Goal: Entertainment & Leisure: Consume media (video, audio)

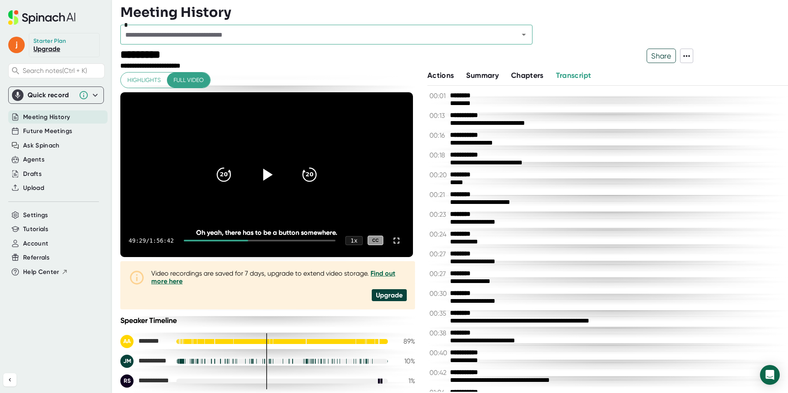
scroll to position [13420, 0]
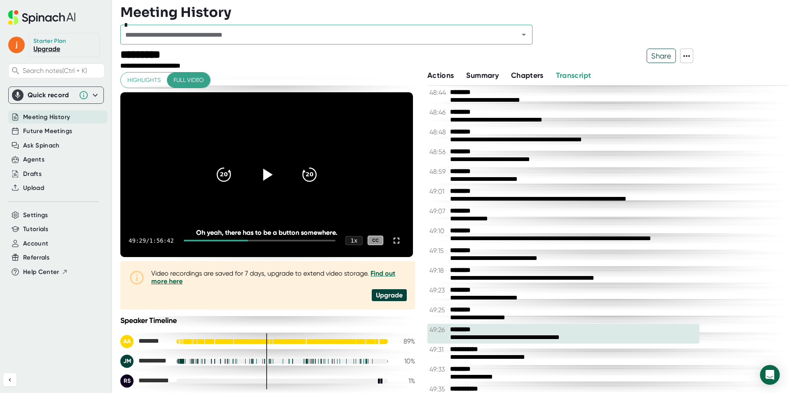
click at [269, 179] on icon at bounding box center [266, 174] width 21 height 21
click at [398, 240] on div at bounding box center [396, 241] width 16 height 16
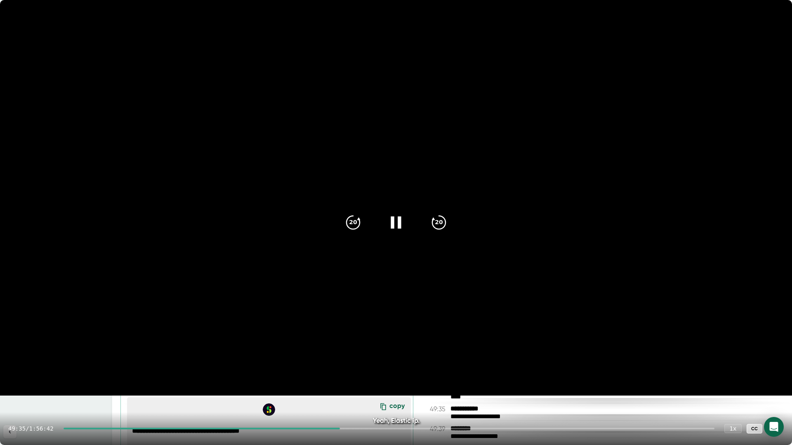
click at [405, 226] on div at bounding box center [396, 222] width 35 height 35
click at [405, 226] on icon at bounding box center [396, 222] width 21 height 21
click at [405, 226] on div at bounding box center [396, 222] width 35 height 35
click at [406, 220] on div at bounding box center [396, 222] width 35 height 35
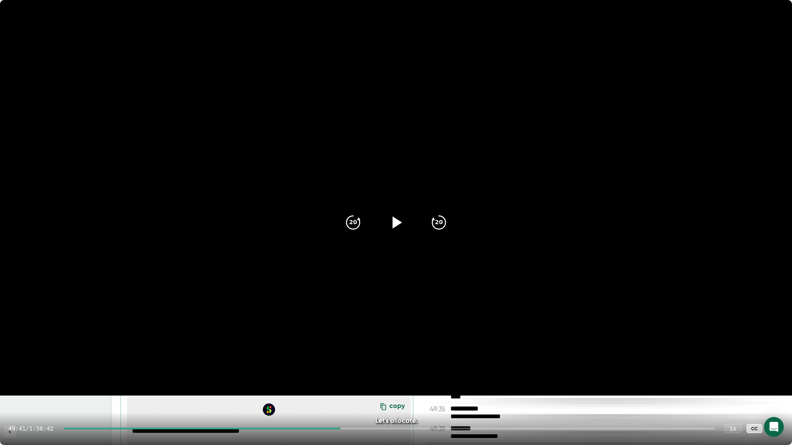
click at [406, 220] on div at bounding box center [396, 222] width 35 height 35
click at [406, 220] on icon at bounding box center [396, 222] width 21 height 21
click at [406, 220] on div at bounding box center [396, 222] width 35 height 35
click at [406, 221] on div at bounding box center [396, 222] width 35 height 35
click at [366, 218] on div "20" at bounding box center [353, 222] width 35 height 35
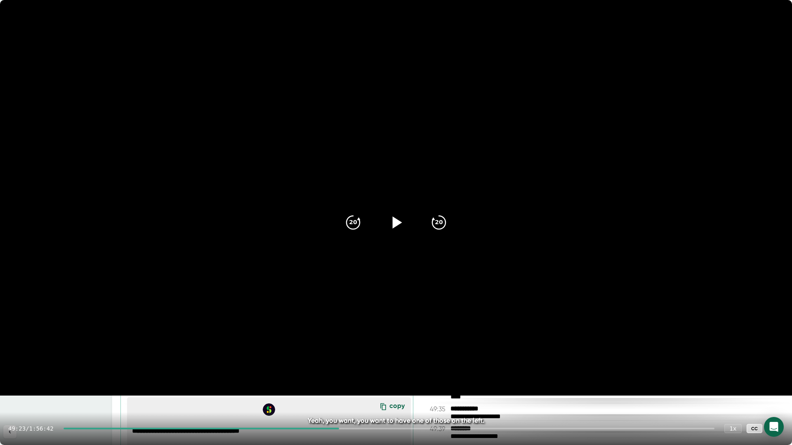
click at [390, 223] on icon at bounding box center [396, 222] width 21 height 21
click at [776, 393] on icon at bounding box center [775, 429] width 10 height 10
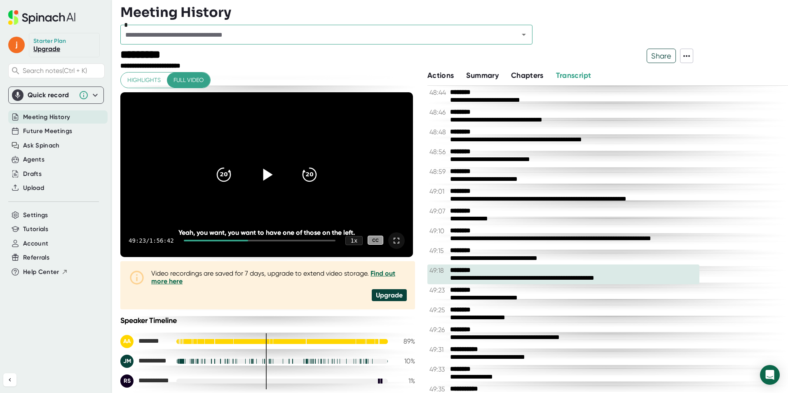
click at [272, 168] on icon at bounding box center [266, 174] width 21 height 21
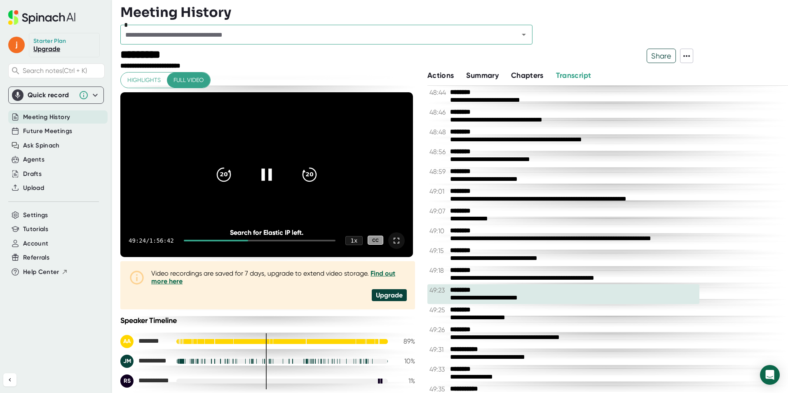
click at [393, 244] on icon at bounding box center [397, 241] width 10 height 10
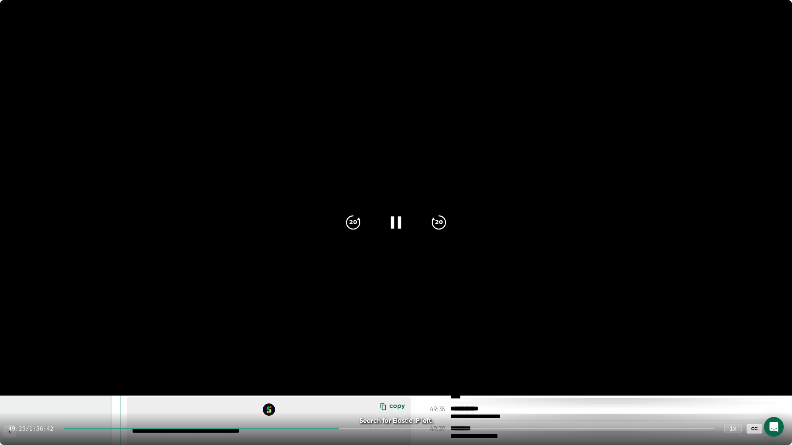
click at [385, 226] on div at bounding box center [396, 222] width 35 height 35
click at [388, 226] on icon at bounding box center [396, 222] width 21 height 21
click at [390, 224] on icon at bounding box center [396, 222] width 21 height 21
click at [777, 393] on icon at bounding box center [775, 429] width 10 height 10
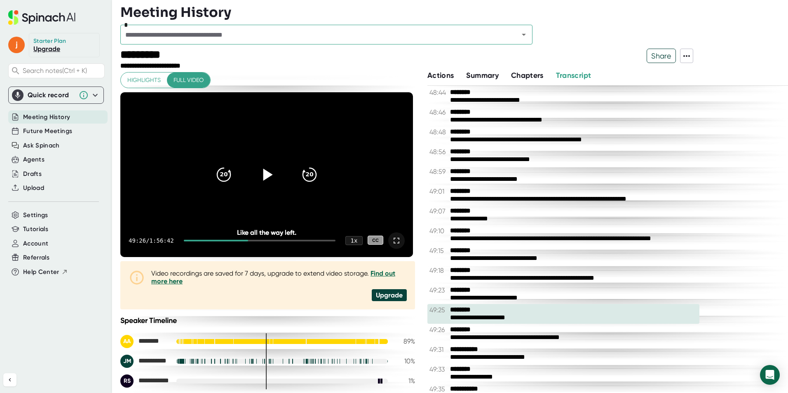
click at [263, 171] on icon at bounding box center [267, 175] width 9 height 12
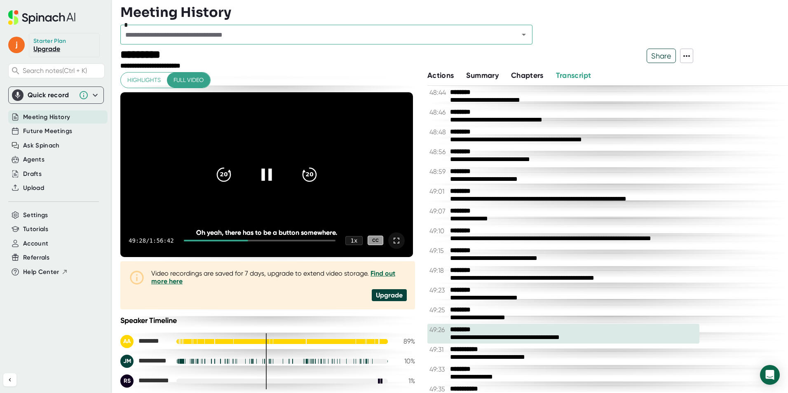
click at [265, 174] on icon at bounding box center [266, 174] width 21 height 21
click at [265, 172] on icon at bounding box center [266, 174] width 21 height 21
click at [395, 246] on div at bounding box center [396, 241] width 16 height 16
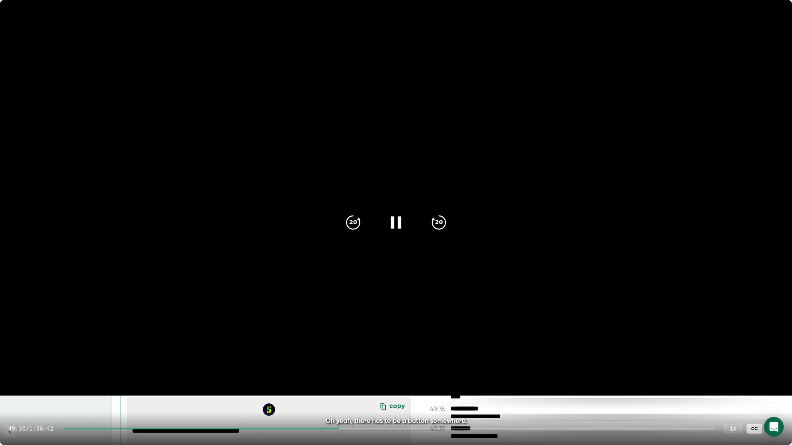
click at [397, 229] on icon at bounding box center [396, 222] width 21 height 21
click at [777, 393] on icon at bounding box center [775, 429] width 10 height 10
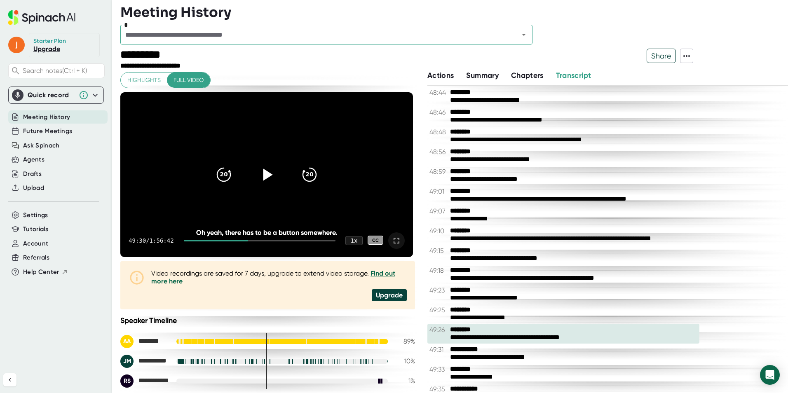
click at [266, 161] on div at bounding box center [266, 175] width 35 height 35
click at [263, 170] on icon at bounding box center [266, 174] width 21 height 21
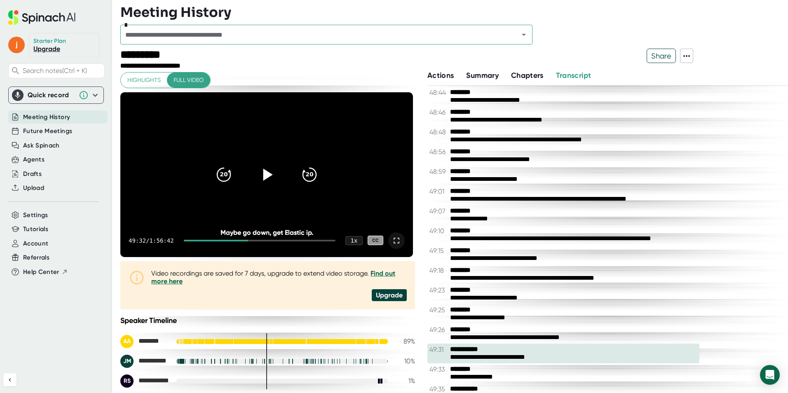
click at [264, 172] on icon at bounding box center [267, 175] width 9 height 12
click at [264, 172] on icon at bounding box center [266, 174] width 21 height 21
click at [264, 172] on icon at bounding box center [267, 175] width 9 height 12
click at [262, 150] on div "20 20 49:33 / 1:56:42 1 x CC Maybe go down, get Elastic ip. Maybe go down, get …" at bounding box center [266, 174] width 293 height 165
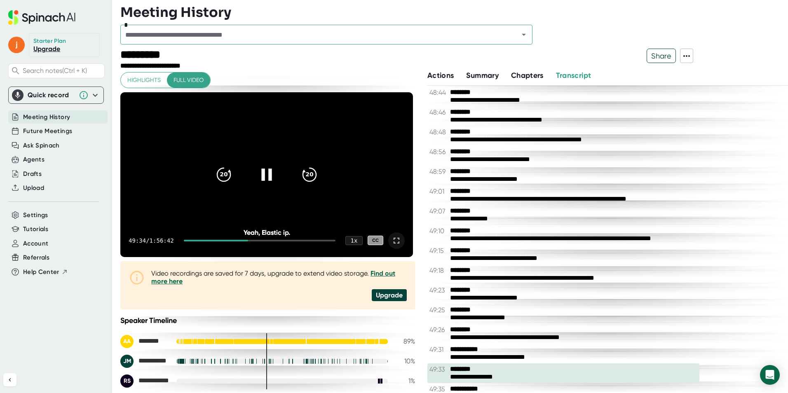
click at [261, 168] on icon at bounding box center [266, 174] width 21 height 21
click at [260, 170] on icon at bounding box center [266, 174] width 21 height 21
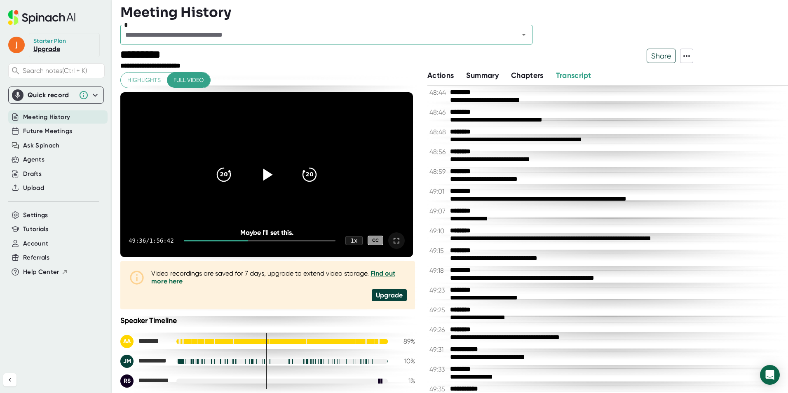
click at [263, 173] on icon at bounding box center [267, 175] width 9 height 12
click at [392, 240] on icon at bounding box center [397, 241] width 10 height 10
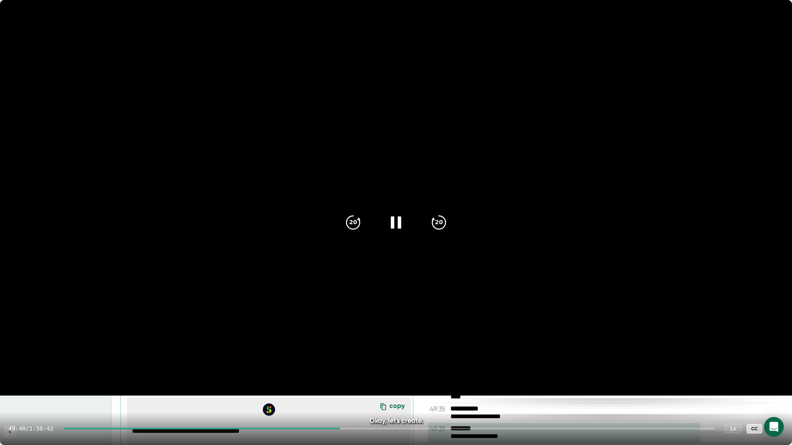
click at [394, 226] on icon at bounding box center [395, 222] width 10 height 12
drag, startPoint x: 773, startPoint y: 429, endPoint x: 758, endPoint y: 393, distance: 39.2
click at [773, 393] on icon at bounding box center [775, 429] width 10 height 10
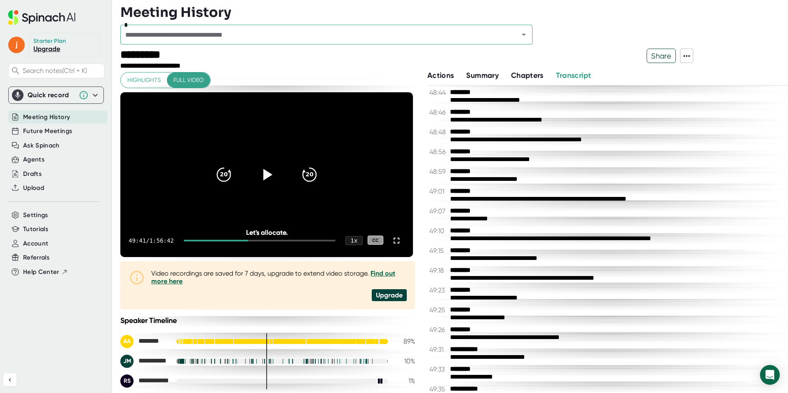
drag, startPoint x: 267, startPoint y: 180, endPoint x: 293, endPoint y: 188, distance: 27.5
click at [267, 180] on icon at bounding box center [267, 175] width 20 height 20
click at [393, 242] on icon at bounding box center [397, 241] width 10 height 10
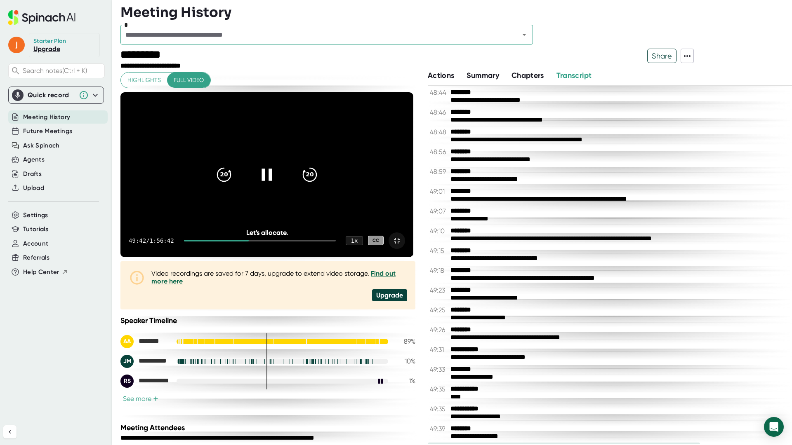
click at [277, 185] on icon at bounding box center [266, 174] width 21 height 21
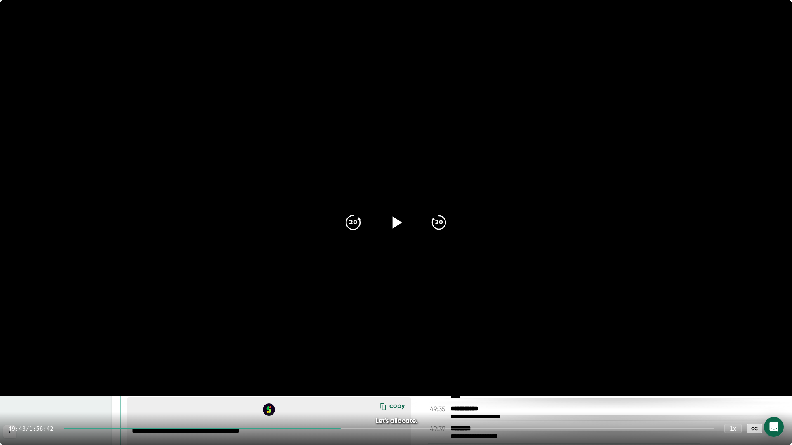
click at [355, 231] on icon "20" at bounding box center [353, 222] width 21 height 21
click at [385, 223] on div at bounding box center [396, 222] width 35 height 35
click at [396, 221] on icon at bounding box center [396, 222] width 21 height 21
click at [779, 393] on icon at bounding box center [775, 429] width 10 height 10
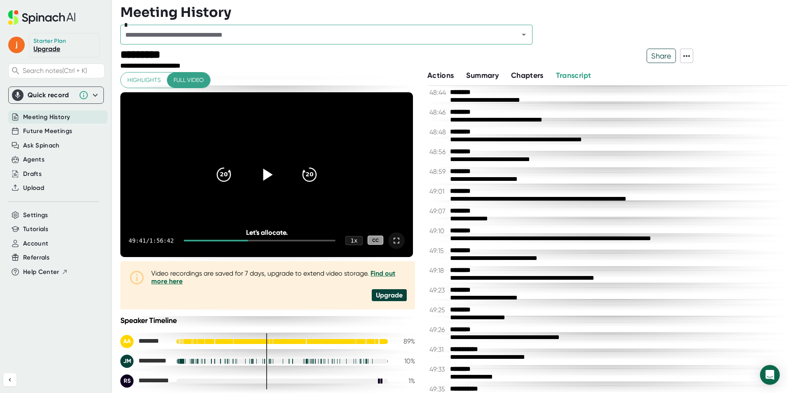
click at [261, 175] on icon at bounding box center [266, 174] width 21 height 21
click at [394, 240] on icon at bounding box center [397, 241] width 10 height 10
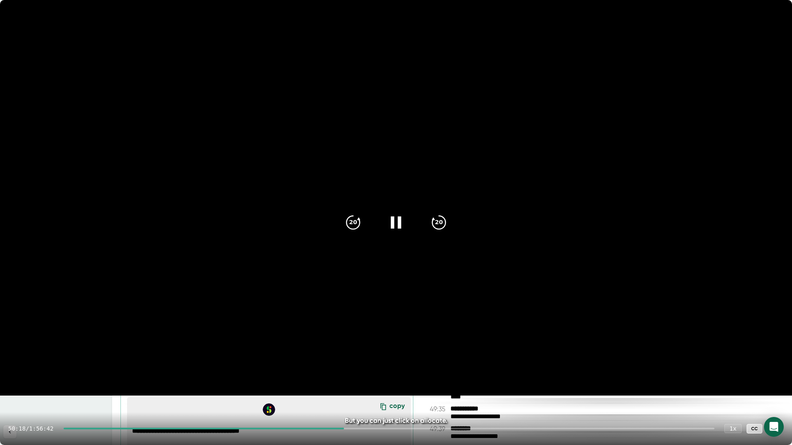
click at [395, 230] on icon at bounding box center [396, 222] width 21 height 21
click at [774, 393] on icon at bounding box center [775, 429] width 6 height 6
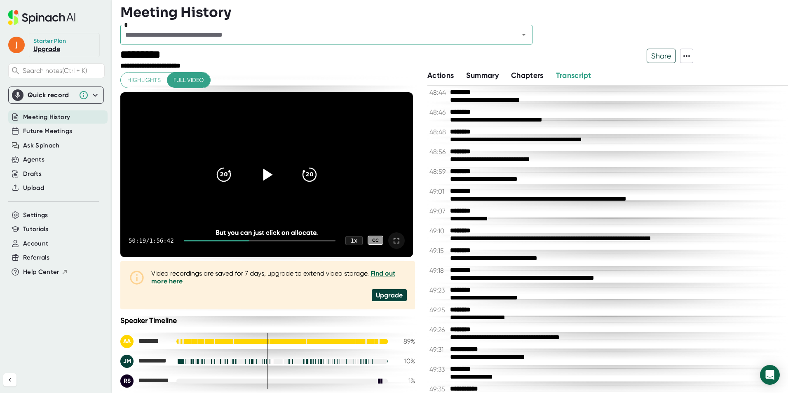
click at [255, 167] on div at bounding box center [266, 175] width 35 height 35
click at [397, 241] on icon at bounding box center [397, 241] width 10 height 10
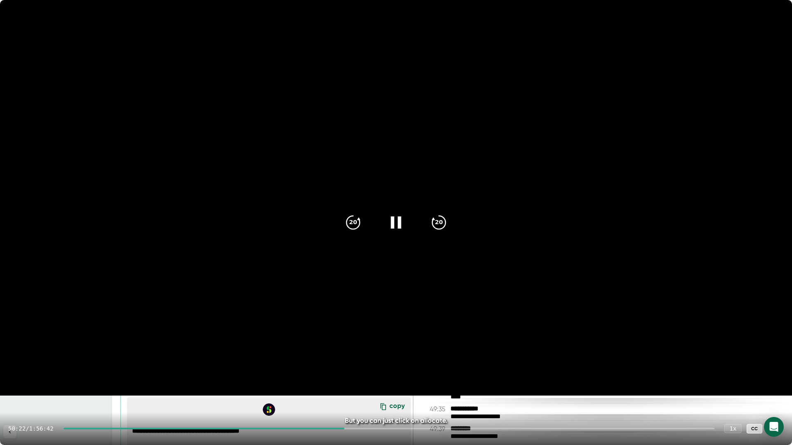
click at [395, 221] on icon at bounding box center [396, 222] width 21 height 21
click at [395, 221] on icon at bounding box center [397, 222] width 9 height 12
click at [395, 221] on icon at bounding box center [396, 222] width 21 height 21
click at [785, 393] on div "50:24 / 1:56:42 1 x CC" at bounding box center [396, 428] width 792 height 33
click at [782, 393] on div at bounding box center [775, 429] width 16 height 16
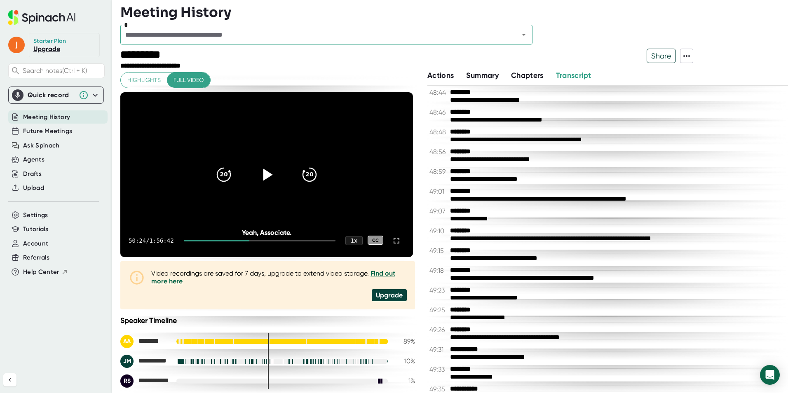
click at [260, 169] on icon at bounding box center [266, 174] width 21 height 21
click at [392, 241] on icon at bounding box center [397, 241] width 10 height 10
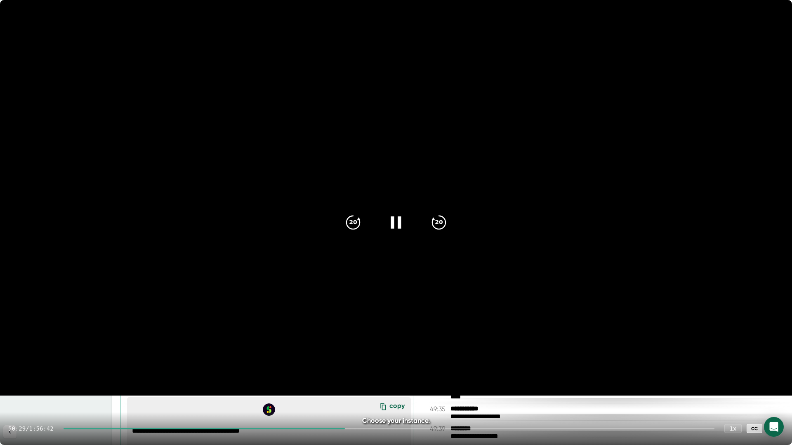
click at [395, 229] on icon at bounding box center [396, 222] width 21 height 21
click at [775, 393] on icon at bounding box center [775, 429] width 10 height 10
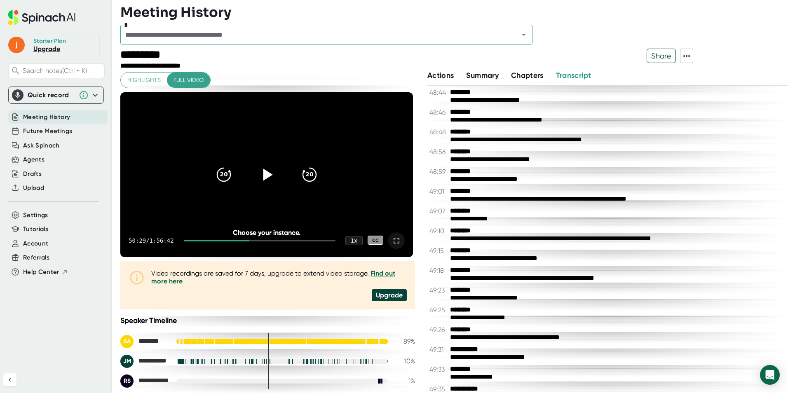
click at [266, 175] on icon at bounding box center [267, 175] width 9 height 12
click at [396, 241] on icon at bounding box center [397, 241] width 10 height 10
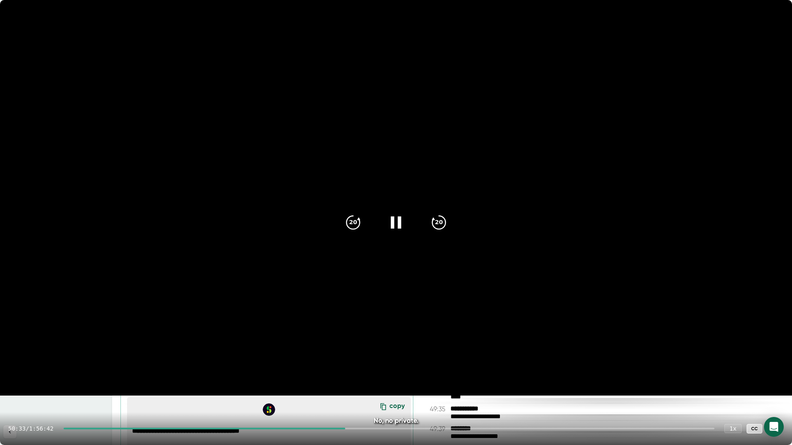
click at [392, 226] on icon at bounding box center [395, 222] width 10 height 12
click at [392, 226] on icon at bounding box center [396, 222] width 21 height 21
click at [392, 226] on icon at bounding box center [395, 222] width 10 height 12
click at [392, 226] on icon at bounding box center [396, 222] width 21 height 21
click at [392, 226] on icon at bounding box center [395, 222] width 10 height 12
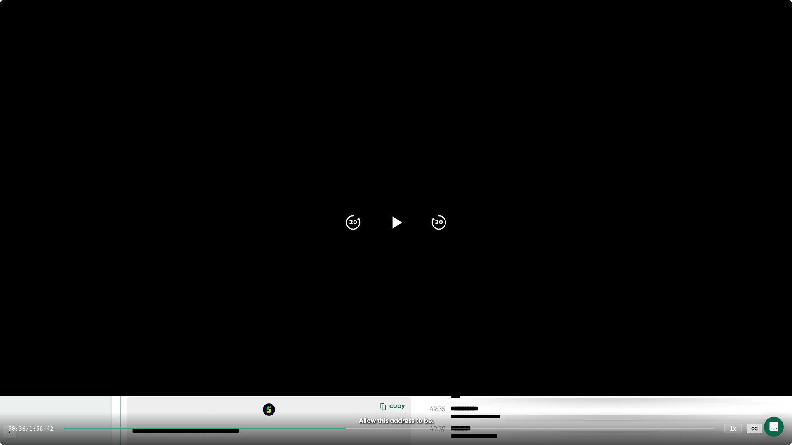
click at [392, 226] on icon at bounding box center [396, 222] width 21 height 21
click at [392, 226] on icon at bounding box center [395, 222] width 10 height 12
click at [392, 226] on icon at bounding box center [396, 222] width 21 height 21
click at [392, 226] on icon at bounding box center [395, 222] width 10 height 12
click at [392, 226] on icon at bounding box center [396, 222] width 21 height 21
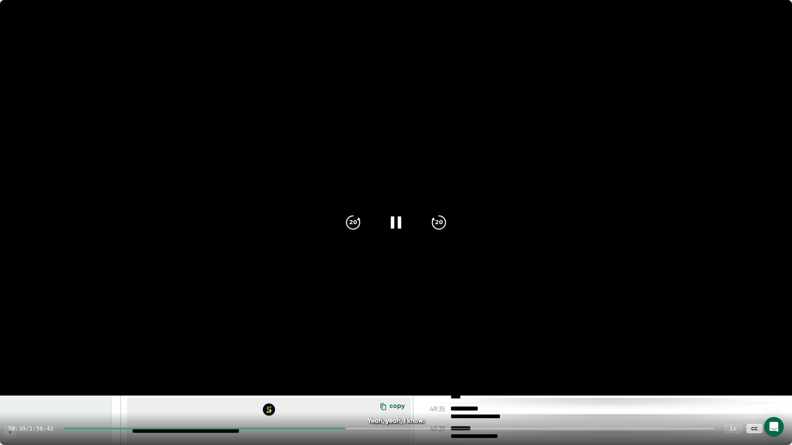
click at [392, 226] on icon at bounding box center [395, 222] width 10 height 12
click at [392, 226] on icon at bounding box center [396, 222] width 21 height 21
click at [392, 221] on icon at bounding box center [395, 222] width 10 height 12
click at [360, 228] on icon "20" at bounding box center [353, 222] width 21 height 21
click at [387, 224] on icon at bounding box center [396, 222] width 21 height 21
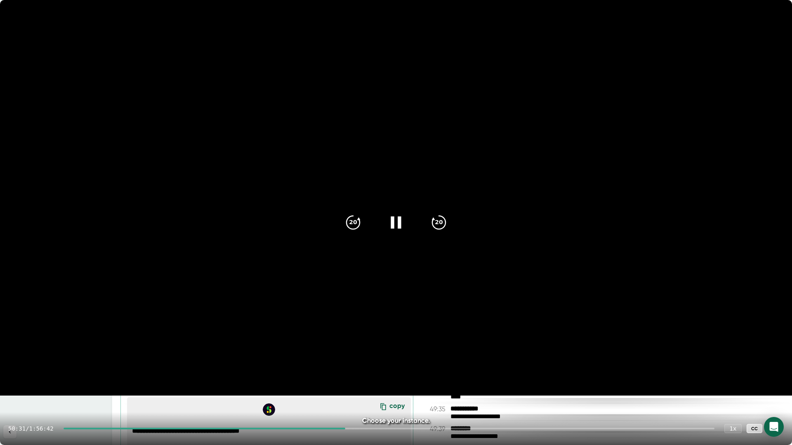
click at [401, 225] on icon at bounding box center [396, 222] width 21 height 21
click at [768, 393] on div at bounding box center [775, 429] width 16 height 16
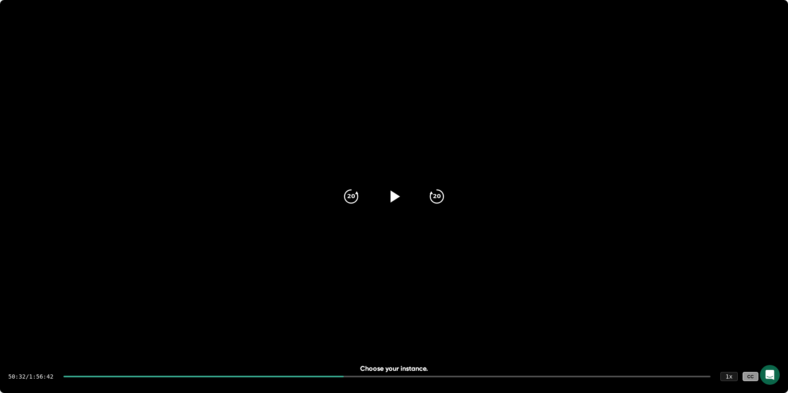
click at [384, 186] on icon at bounding box center [394, 196] width 21 height 21
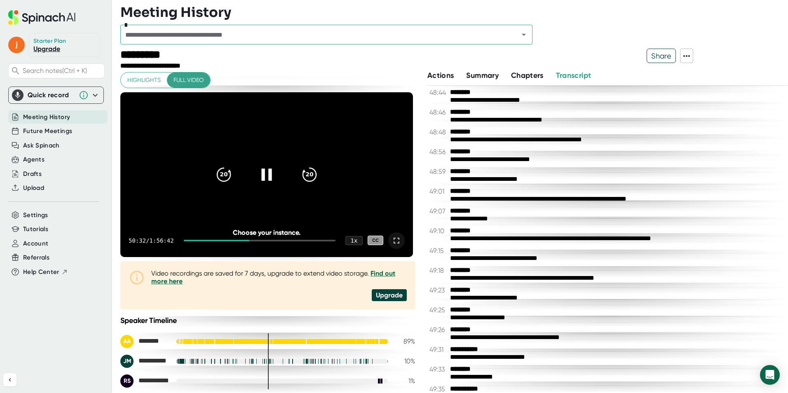
click at [388, 240] on div at bounding box center [396, 241] width 16 height 16
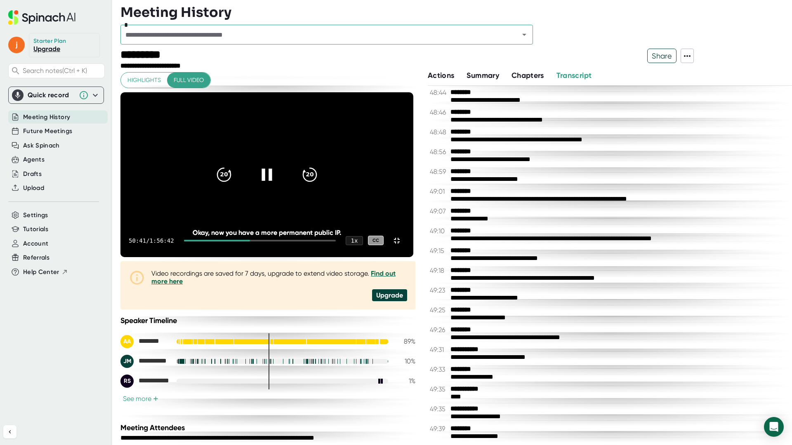
click at [272, 181] on icon at bounding box center [266, 175] width 10 height 12
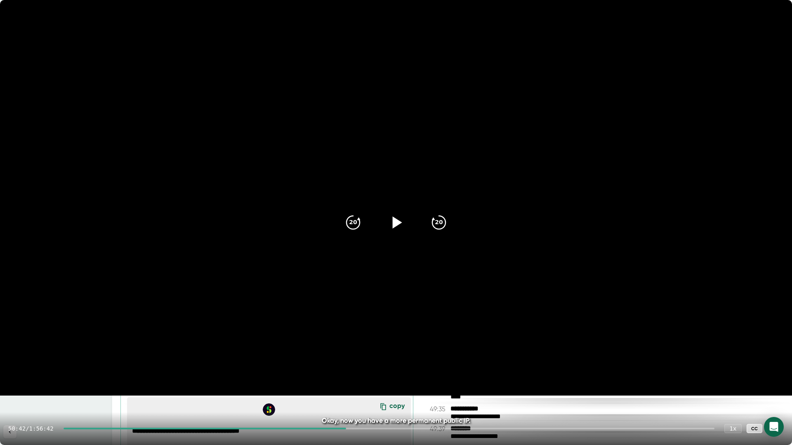
click at [779, 393] on icon at bounding box center [775, 429] width 10 height 10
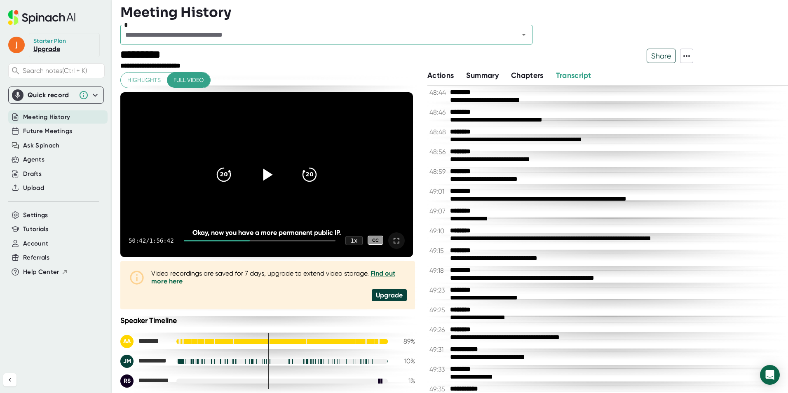
click at [264, 175] on icon at bounding box center [267, 175] width 9 height 12
click at [395, 239] on icon at bounding box center [397, 241] width 6 height 6
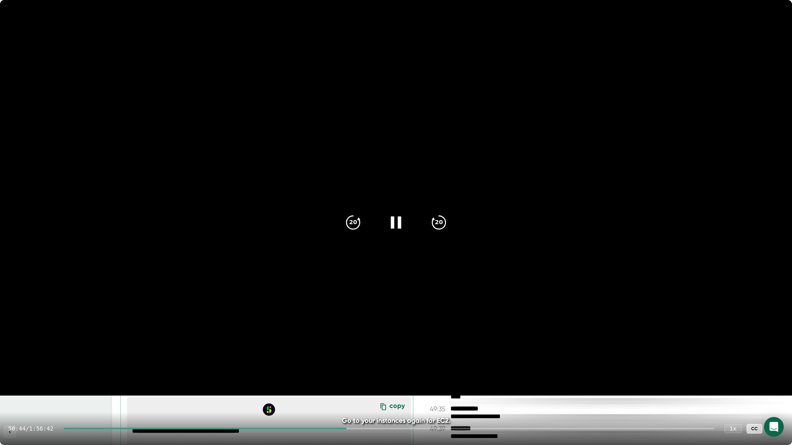
click at [397, 224] on icon at bounding box center [396, 222] width 21 height 21
click at [397, 224] on icon at bounding box center [397, 222] width 9 height 12
click at [397, 224] on icon at bounding box center [396, 222] width 21 height 21
click at [397, 224] on icon at bounding box center [397, 222] width 9 height 12
click at [397, 222] on icon at bounding box center [396, 222] width 21 height 21
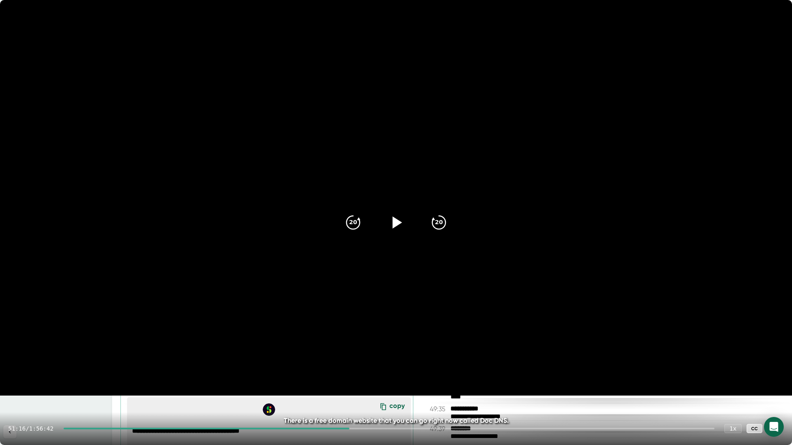
click at [778, 393] on icon at bounding box center [775, 429] width 10 height 10
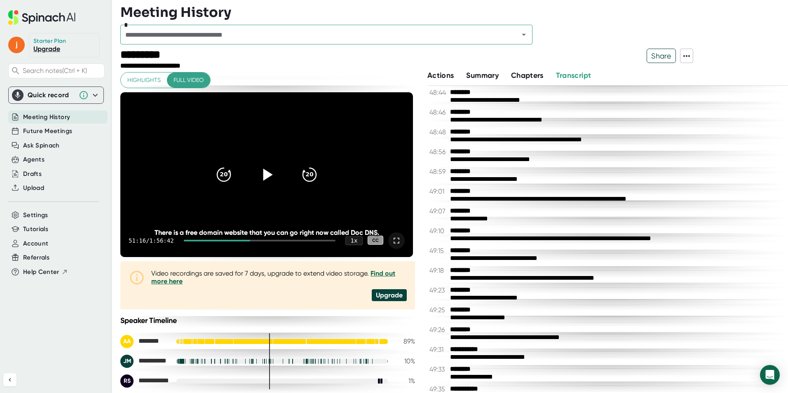
click at [267, 177] on icon at bounding box center [267, 175] width 9 height 12
click at [397, 243] on div at bounding box center [396, 241] width 16 height 16
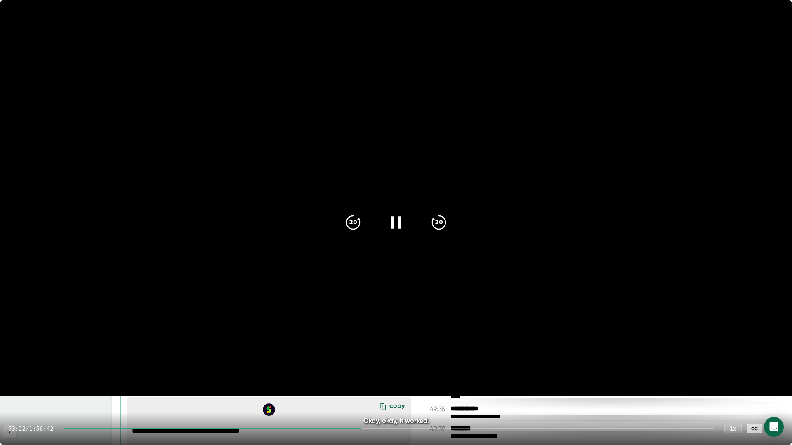
click at [396, 216] on icon at bounding box center [396, 222] width 21 height 21
click at [776, 393] on icon at bounding box center [775, 429] width 10 height 10
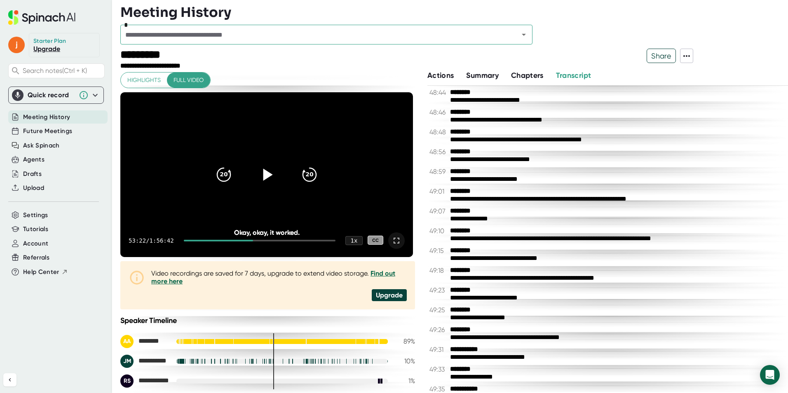
click at [590, 45] on div "*" at bounding box center [406, 37] width 573 height 24
